Goal: Task Accomplishment & Management: Use online tool/utility

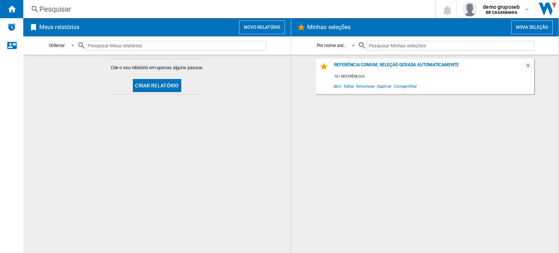
click at [275, 26] on button "Novo relatório" at bounding box center [262, 27] width 46 height 14
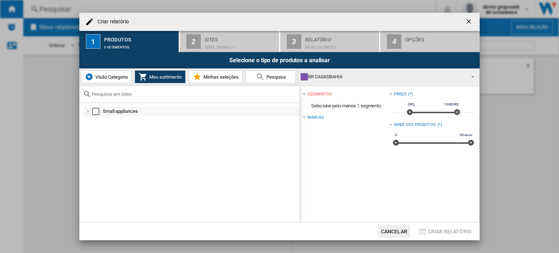
click at [88, 111] on div at bounding box center [88, 111] width 7 height 7
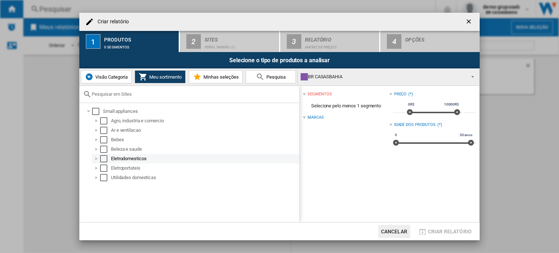
click at [97, 160] on div at bounding box center [96, 158] width 7 height 7
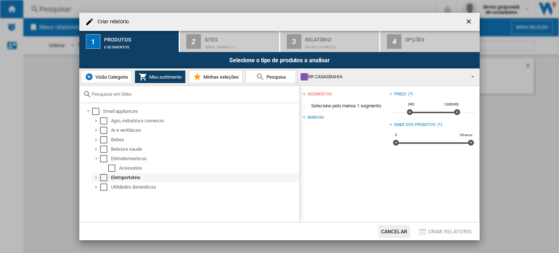
click at [97, 180] on div at bounding box center [96, 177] width 7 height 7
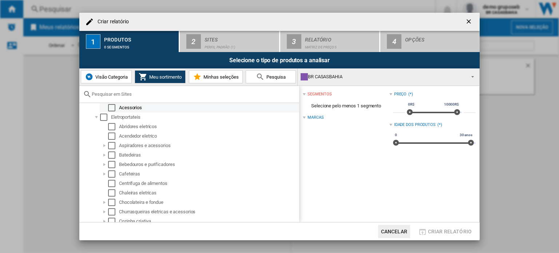
scroll to position [73, 0]
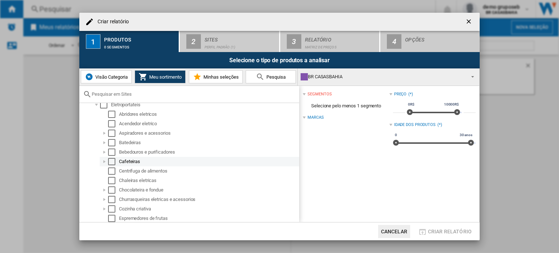
click at [111, 162] on div "Select" at bounding box center [111, 161] width 7 height 7
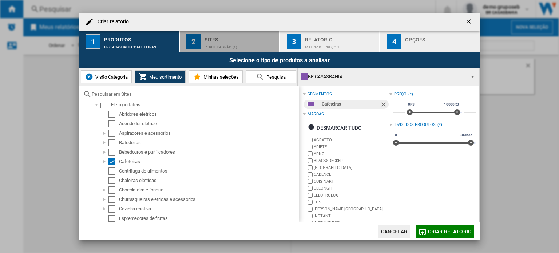
click at [236, 42] on div "Perfil padrão (1)" at bounding box center [241, 46] width 72 height 8
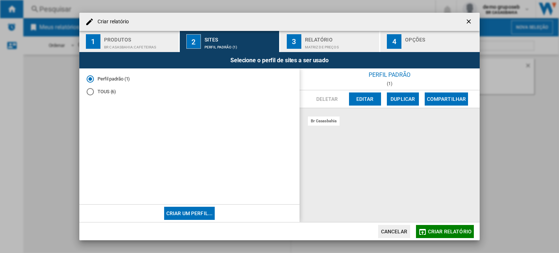
click at [111, 92] on md-radio-button "TOUS (6)" at bounding box center [190, 91] width 206 height 7
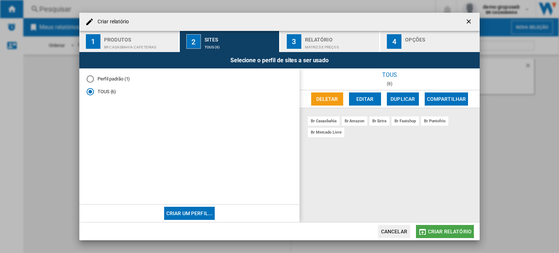
click at [445, 231] on span "Criar relatório" at bounding box center [450, 232] width 44 height 6
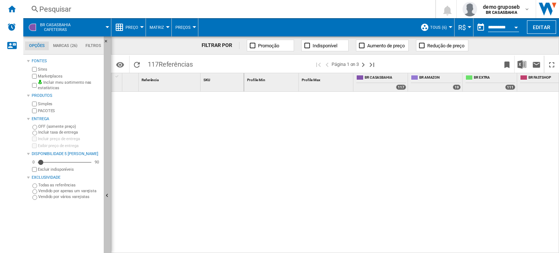
click at [108, 188] on button "Ocultar" at bounding box center [107, 195] width 7 height 319
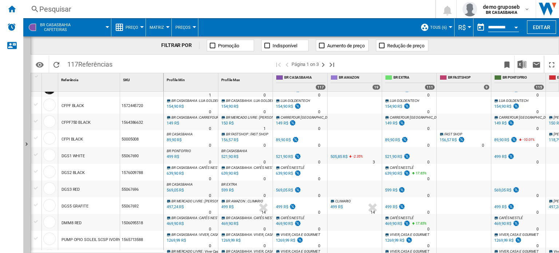
scroll to position [133, 0]
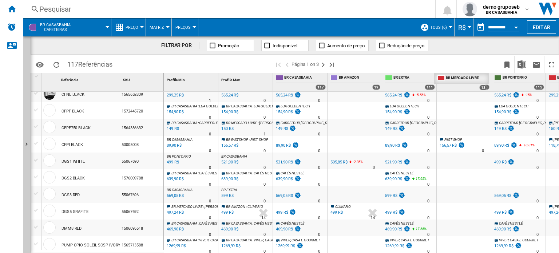
drag, startPoint x: 555, startPoint y: 78, endPoint x: 443, endPoint y: 77, distance: 111.8
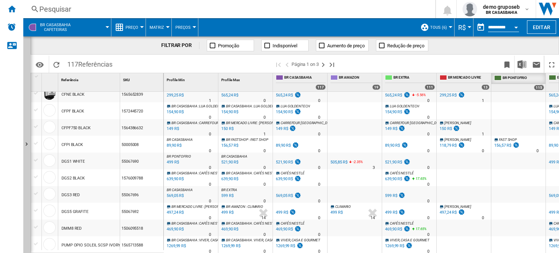
drag, startPoint x: 556, startPoint y: 79, endPoint x: 501, endPoint y: 87, distance: 55.5
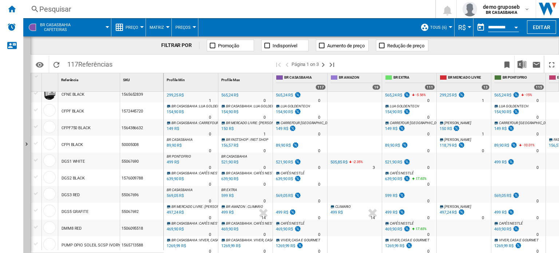
scroll to position [111, 0]
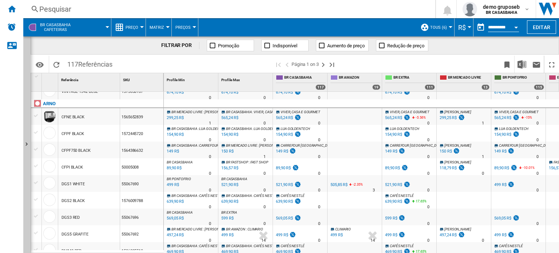
click at [422, 253] on html "In order to access Insight, please log out and log in again OK NEW Pesquisar Pe…" at bounding box center [279, 126] width 559 height 253
